Goal: Task Accomplishment & Management: Use online tool/utility

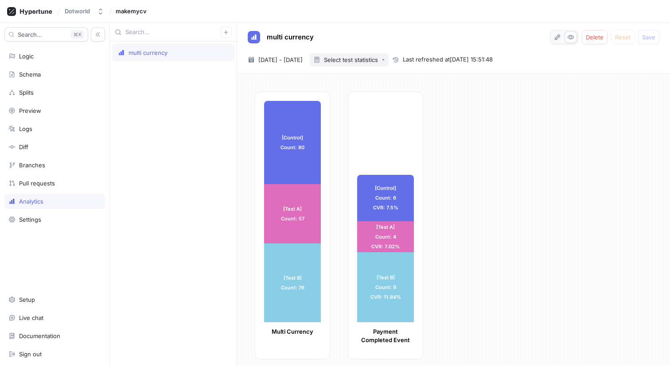
click at [389, 64] on button "Select test statistics" at bounding box center [349, 59] width 79 height 13
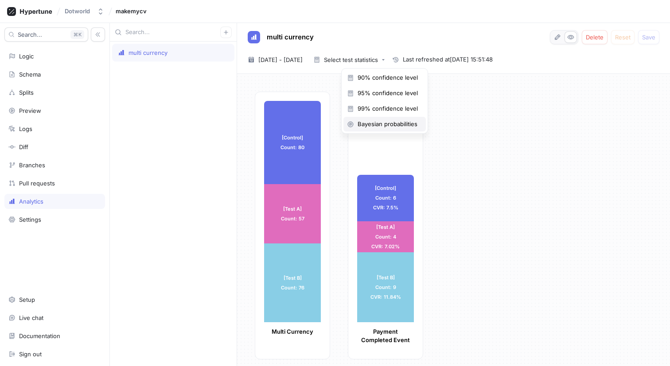
click at [394, 125] on span "Bayesian probabilities" at bounding box center [388, 125] width 60 height 8
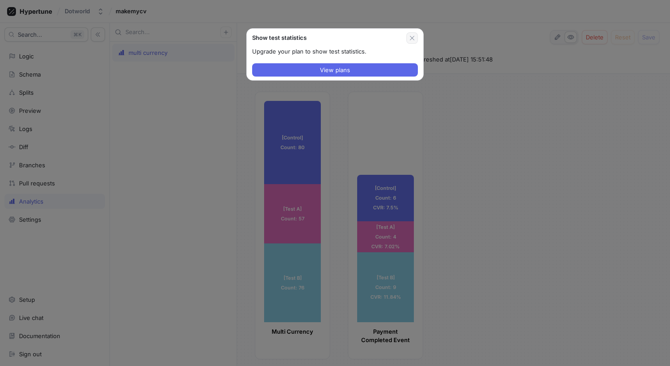
click at [414, 40] on icon "button" at bounding box center [411, 38] width 7 height 7
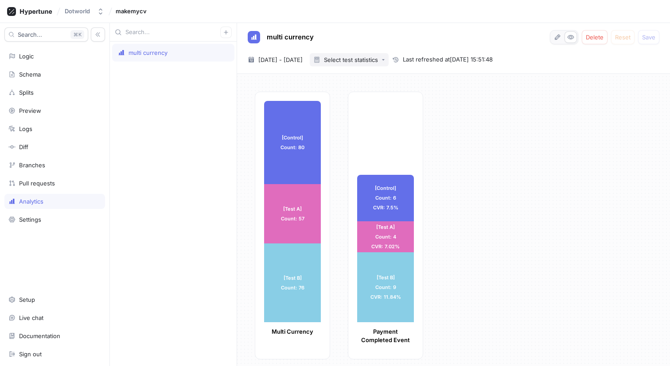
click at [378, 60] on div "Select test statistics" at bounding box center [351, 60] width 54 height 6
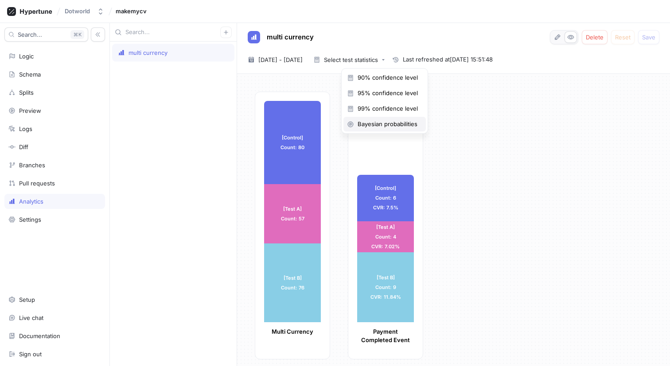
click at [398, 125] on span "Bayesian probabilities" at bounding box center [388, 125] width 60 height 8
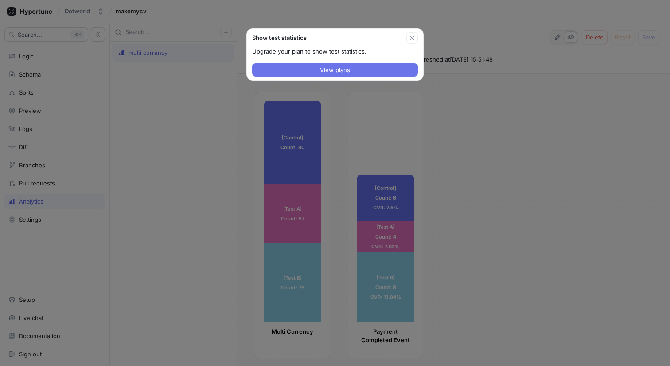
click at [385, 67] on button "View plans" at bounding box center [335, 69] width 166 height 13
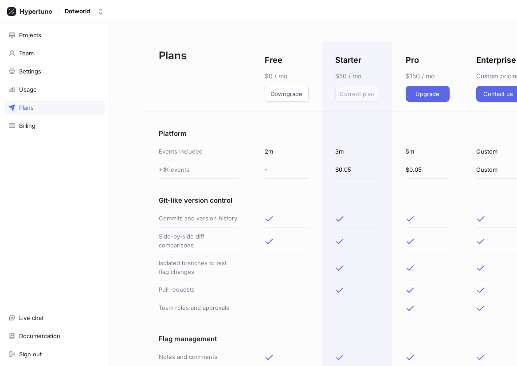
scroll to position [0, 16]
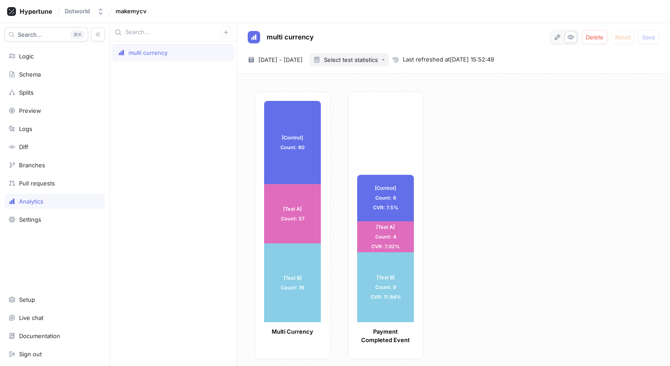
click at [378, 59] on div "Select test statistics" at bounding box center [351, 60] width 54 height 6
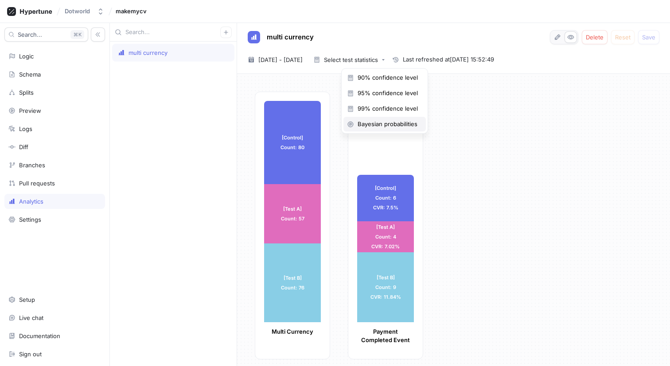
click at [376, 120] on div "Bayesian probabilities" at bounding box center [384, 124] width 82 height 15
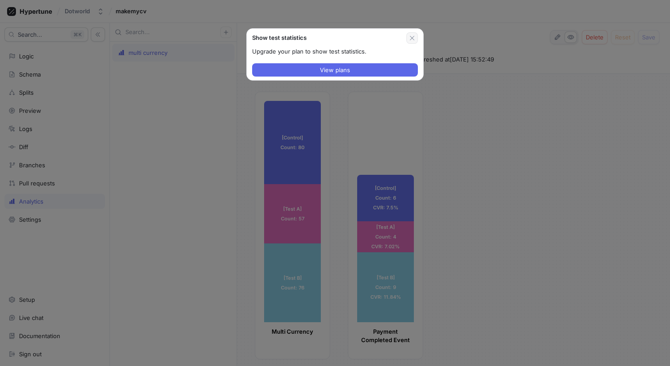
click at [410, 38] on icon "button" at bounding box center [411, 38] width 7 height 7
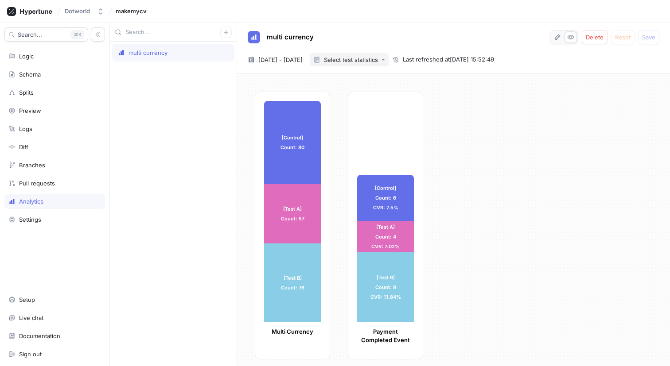
click at [385, 59] on icon "button" at bounding box center [383, 60] width 4 height 4
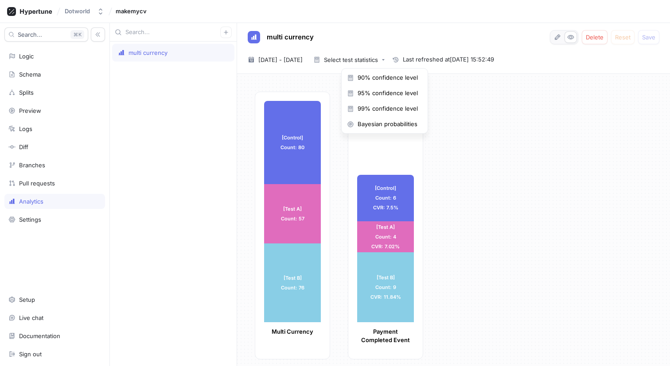
click at [447, 109] on div "[Control] Count: 80 [Control] Count: 80 [Test A] Count: 57 [Test A] Count: 57 […" at bounding box center [459, 228] width 408 height 273
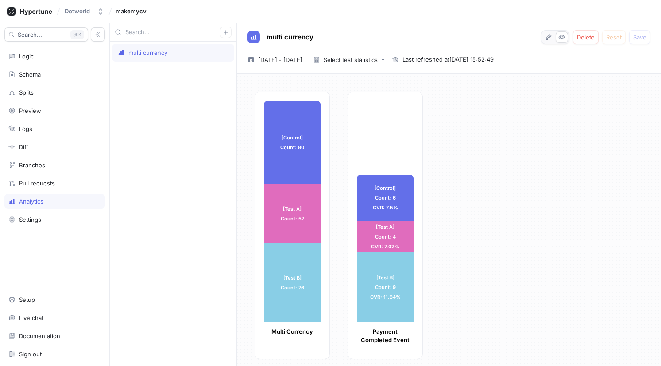
type textarea "x"
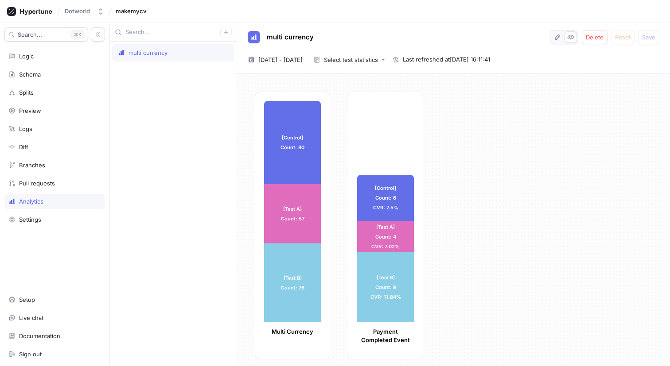
click at [474, 59] on span "Last refreshed at [DATE] 16:11:41" at bounding box center [446, 59] width 87 height 9
click at [303, 59] on span "[DATE] - [DATE]" at bounding box center [280, 59] width 44 height 9
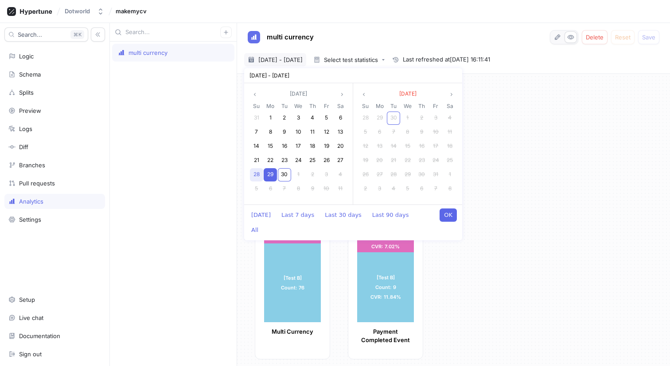
click at [253, 175] on span "28" at bounding box center [256, 174] width 6 height 7
click at [283, 175] on span "30" at bounding box center [284, 174] width 7 height 7
click at [447, 218] on button "OK" at bounding box center [447, 215] width 17 height 13
type textarea "x"
type input "[DATE] ~ [DATE]"
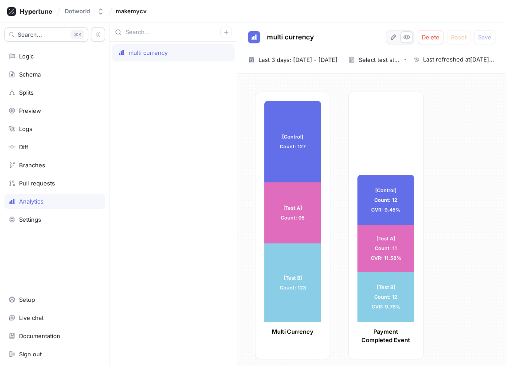
type textarea "x"
